Goal: Information Seeking & Learning: Find contact information

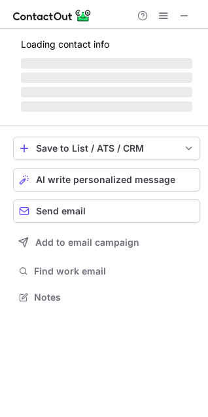
scroll to position [284, 208]
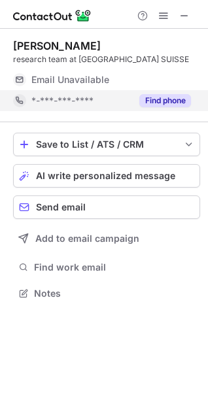
click at [155, 103] on button "Find phone" at bounding box center [165, 100] width 52 height 13
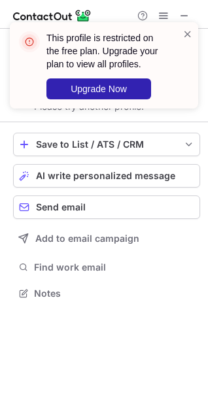
scroll to position [263, 208]
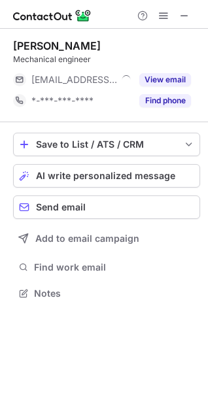
scroll to position [284, 208]
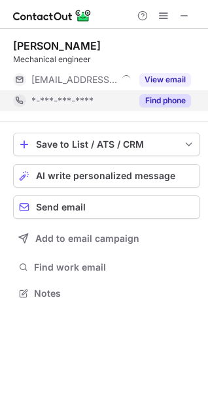
click at [172, 102] on button "Find phone" at bounding box center [165, 100] width 52 height 13
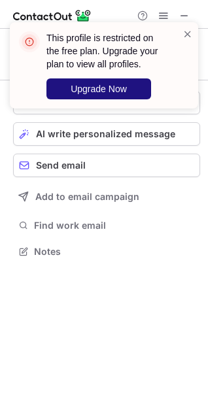
scroll to position [242, 208]
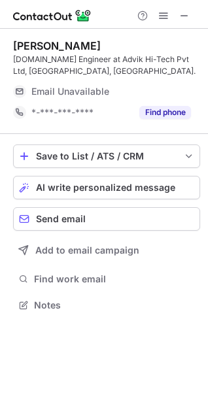
scroll to position [296, 208]
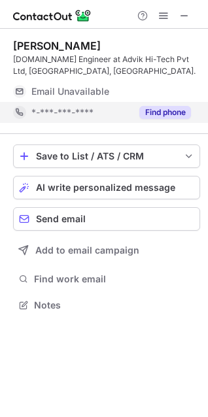
click at [173, 115] on button "Find phone" at bounding box center [165, 112] width 52 height 13
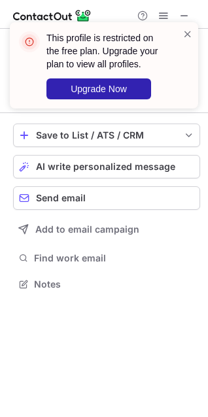
scroll to position [275, 208]
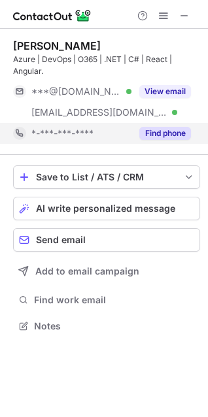
scroll to position [317, 208]
click at [172, 129] on button "Find phone" at bounding box center [165, 133] width 52 height 13
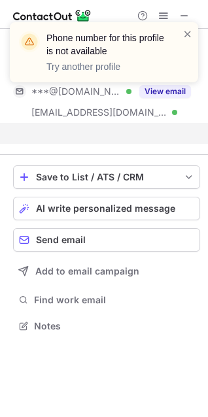
scroll to position [296, 208]
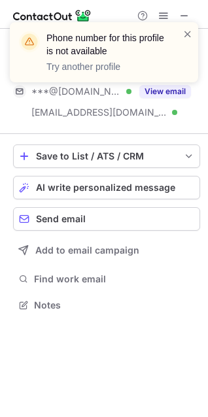
click at [165, 92] on div "Phone number for this profile is not available Try another profile" at bounding box center [103, 57] width 209 height 97
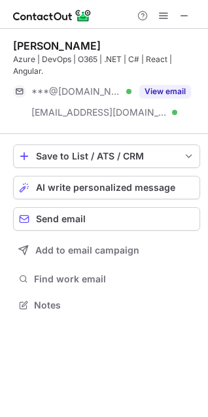
click at [148, 91] on div "Phone number for this profile is not available Try another profile" at bounding box center [103, 57] width 209 height 97
click at [148, 91] on button "View email" at bounding box center [165, 91] width 52 height 13
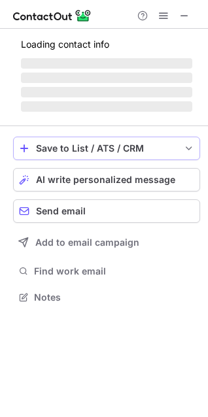
scroll to position [296, 208]
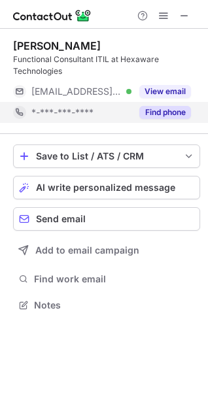
click at [156, 112] on button "Find phone" at bounding box center [165, 112] width 52 height 13
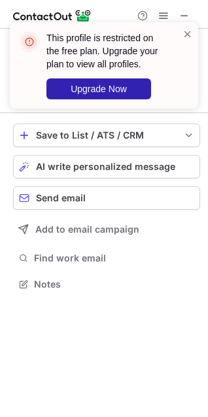
scroll to position [275, 208]
